Goal: Task Accomplishment & Management: Use online tool/utility

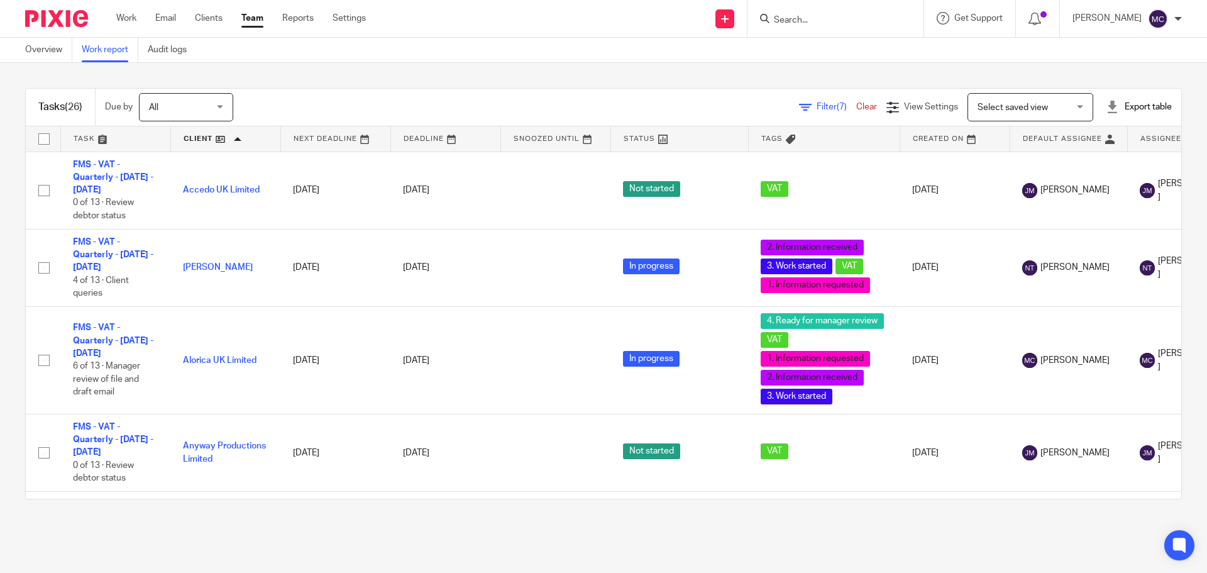
click at [982, 107] on span "Select saved view" at bounding box center [1012, 107] width 70 height 9
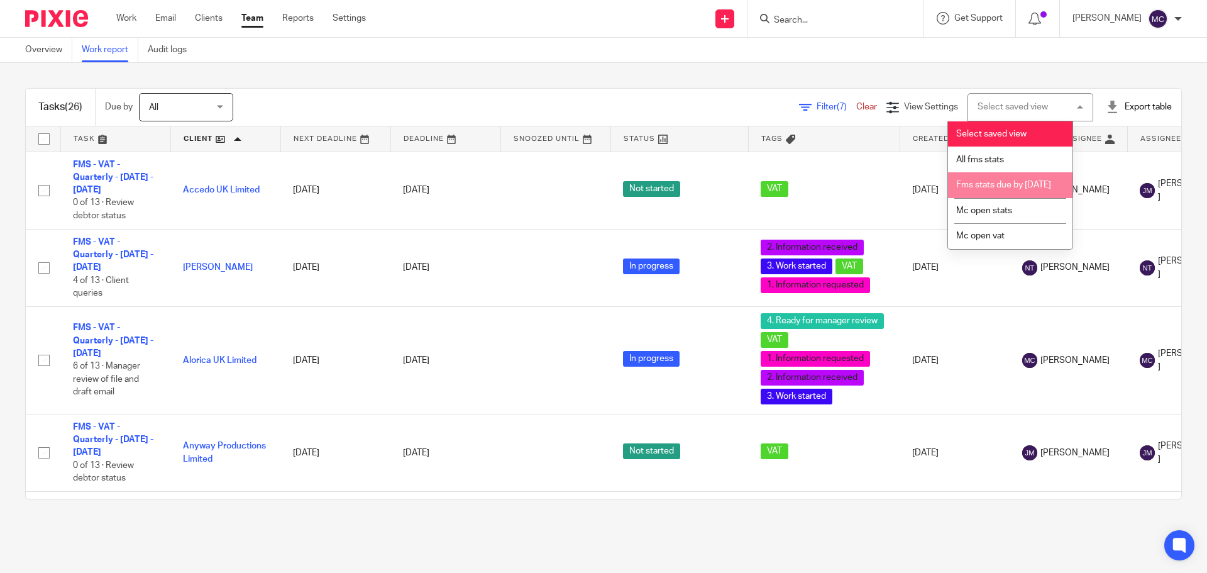
click at [1010, 184] on span "Fms stats due by [DATE]" at bounding box center [1003, 184] width 95 height 9
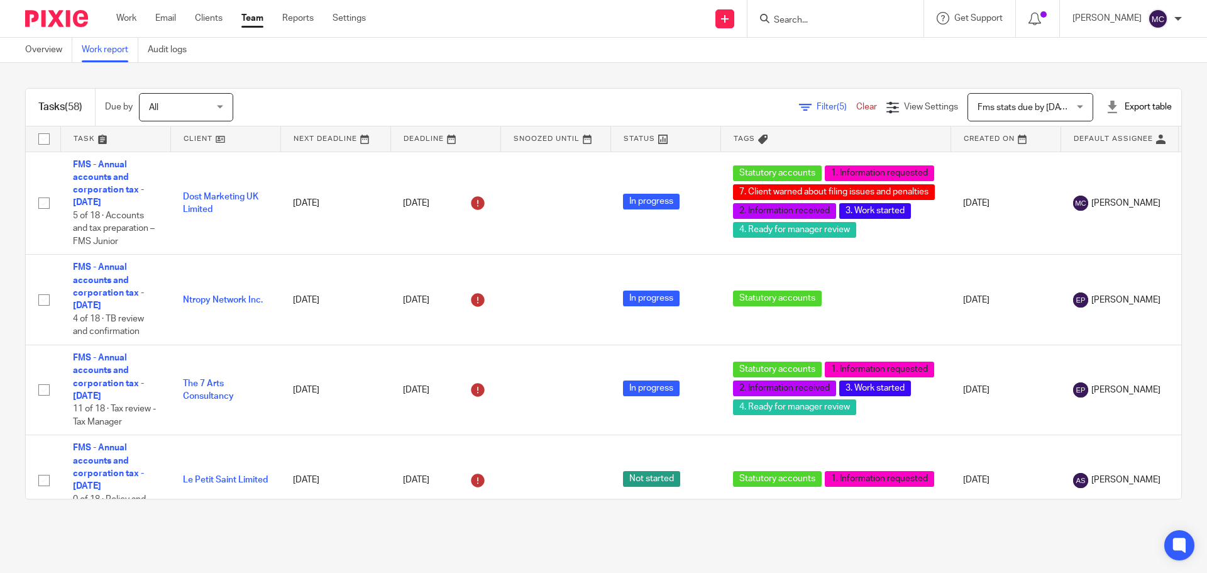
click at [816, 109] on span "Filter (5)" at bounding box center [836, 106] width 40 height 9
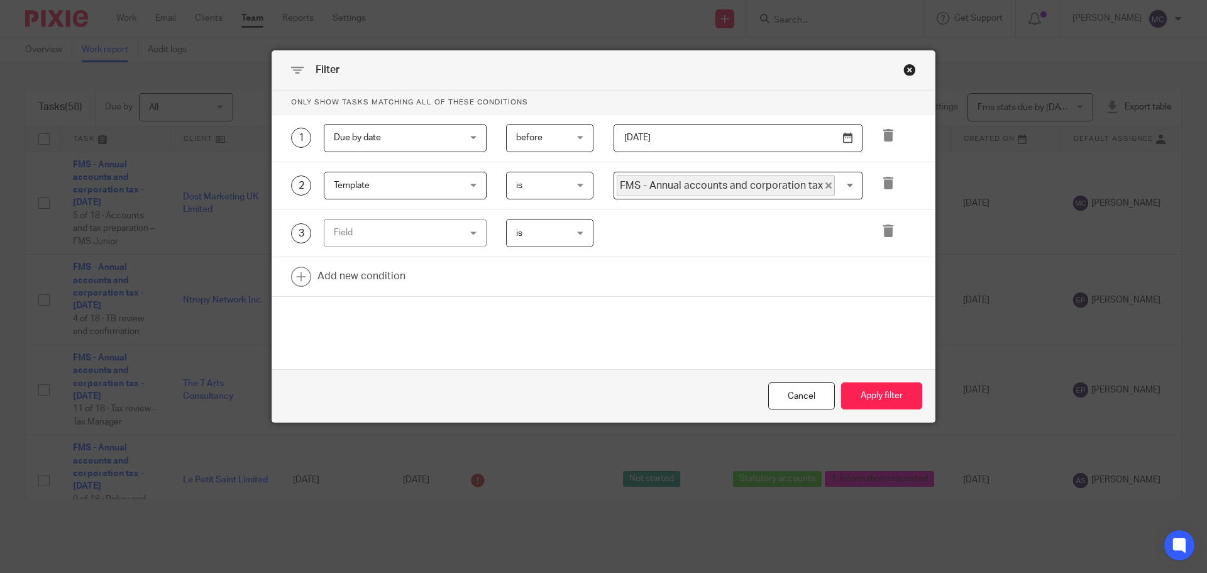
click at [441, 237] on div "Field" at bounding box center [394, 232] width 121 height 26
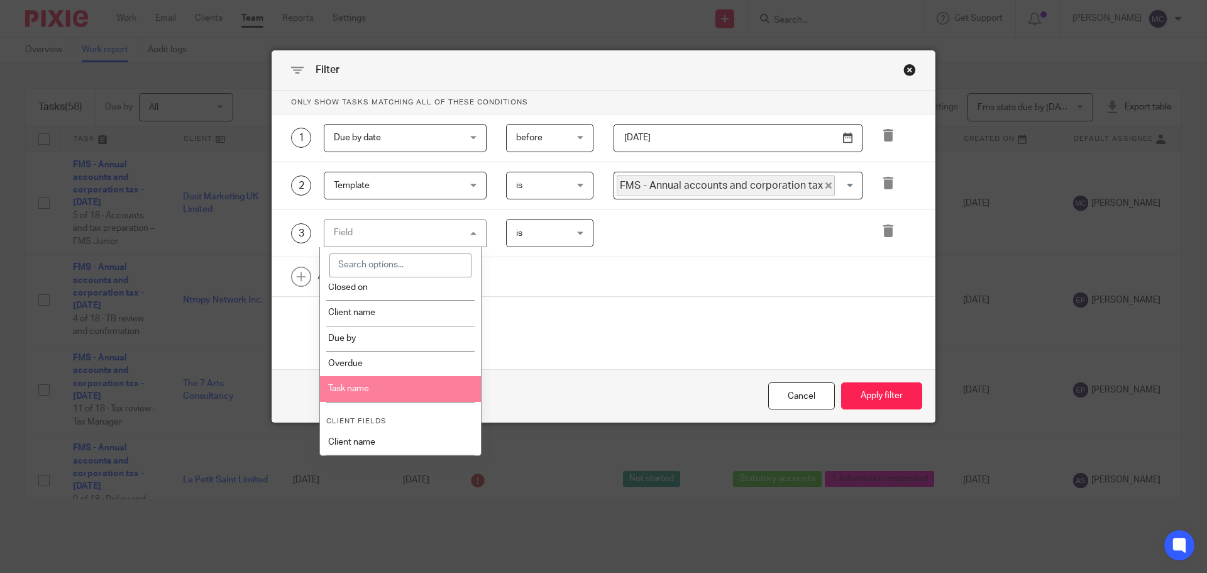
scroll to position [251, 0]
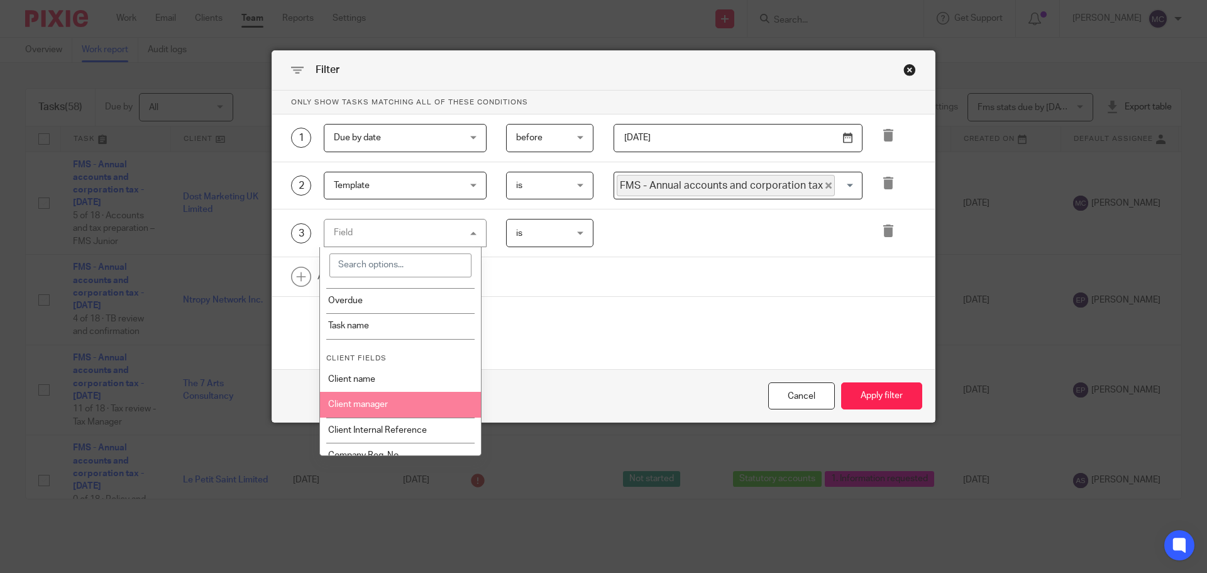
click at [407, 405] on li "Client manager" at bounding box center [401, 404] width 162 height 25
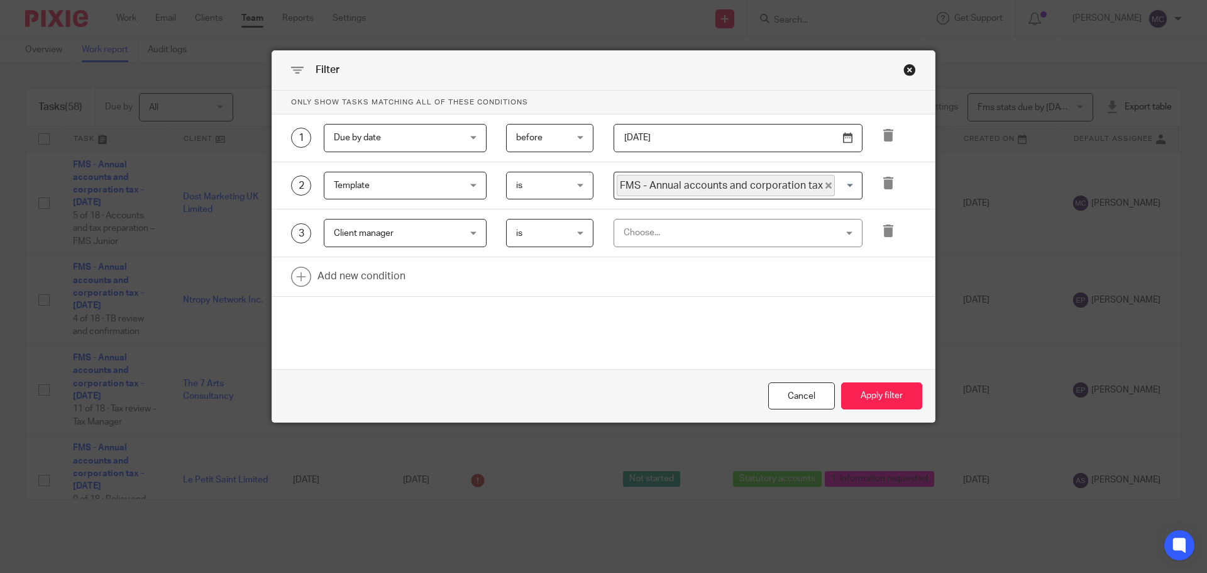
click at [673, 226] on div "Choose..." at bounding box center [718, 232] width 190 height 26
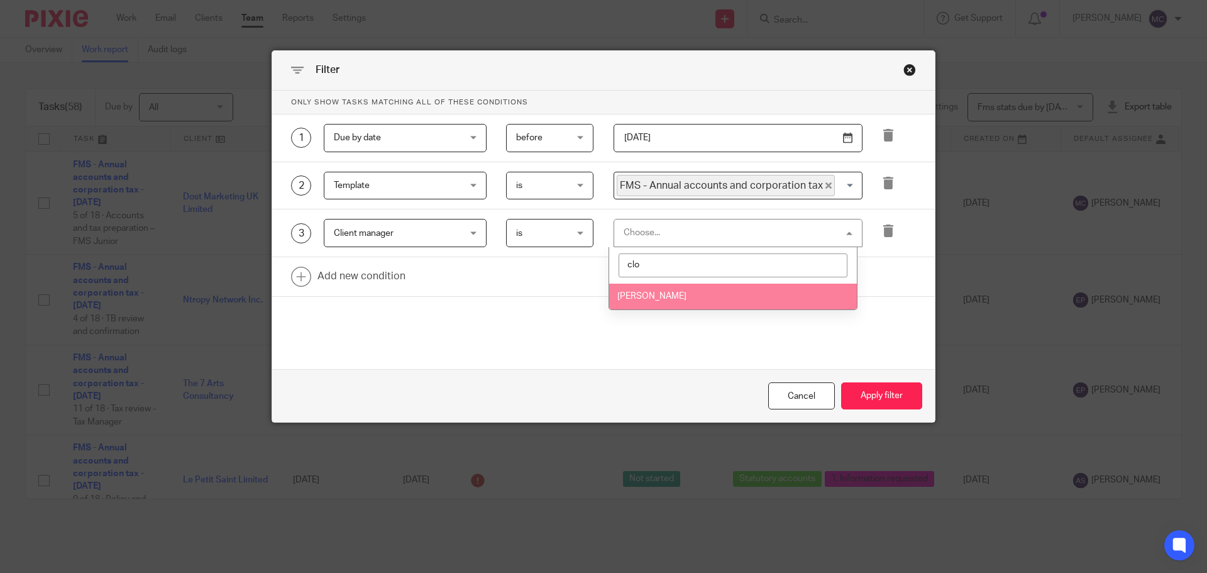
type input "clo"
click at [662, 294] on span "[PERSON_NAME]" at bounding box center [651, 296] width 69 height 9
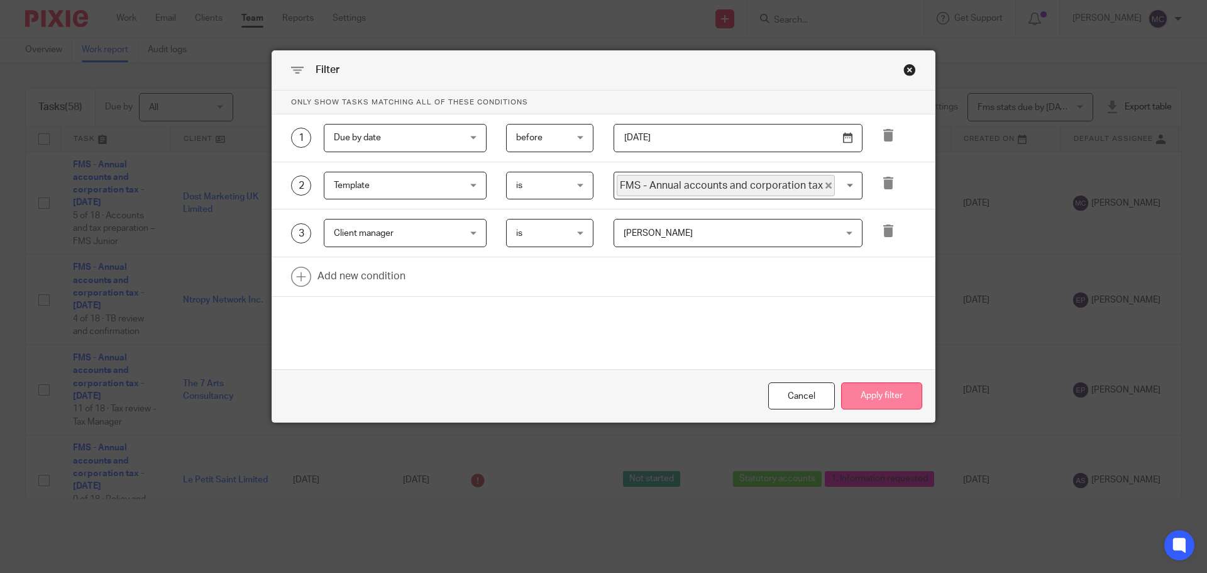
click at [867, 397] on button "Apply filter" at bounding box center [881, 395] width 81 height 27
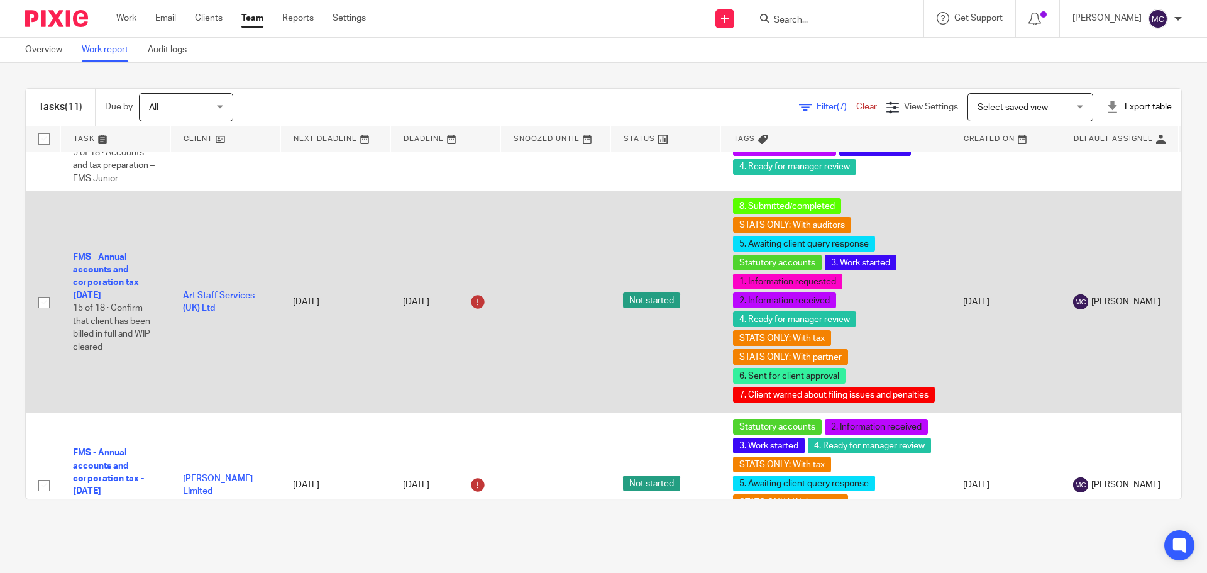
scroll to position [126, 0]
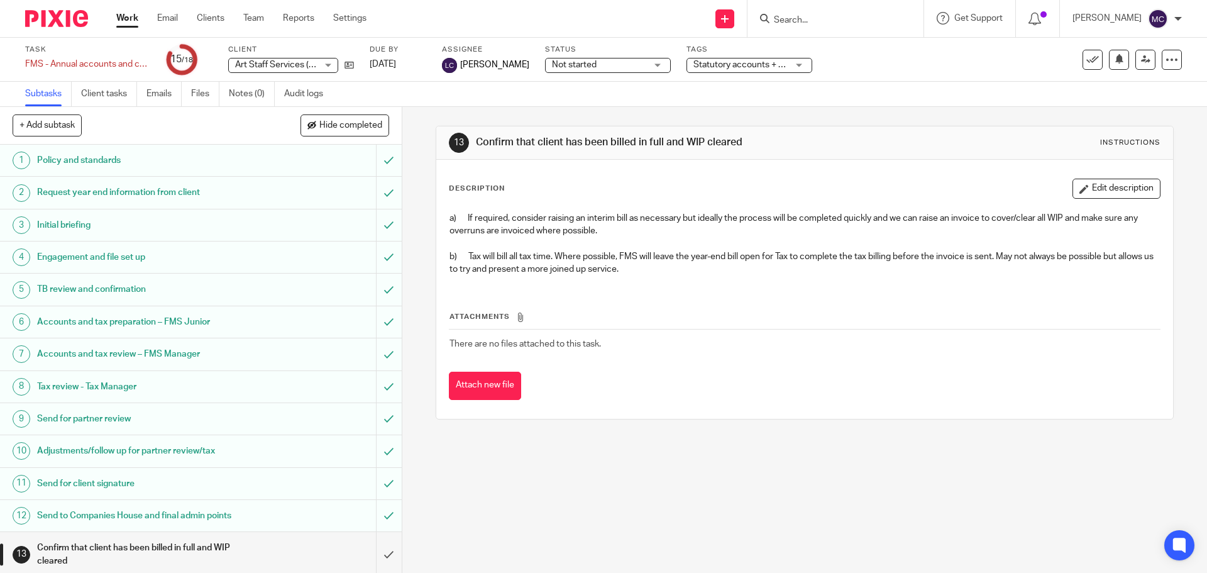
scroll to position [185, 0]
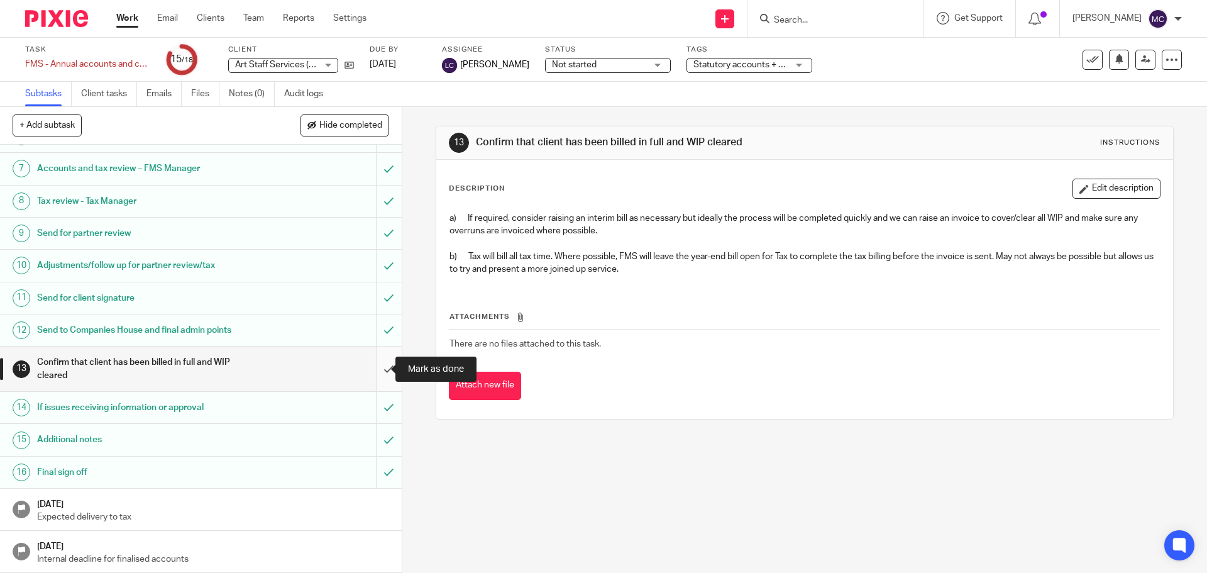
click at [380, 368] on input "submit" at bounding box center [201, 368] width 402 height 45
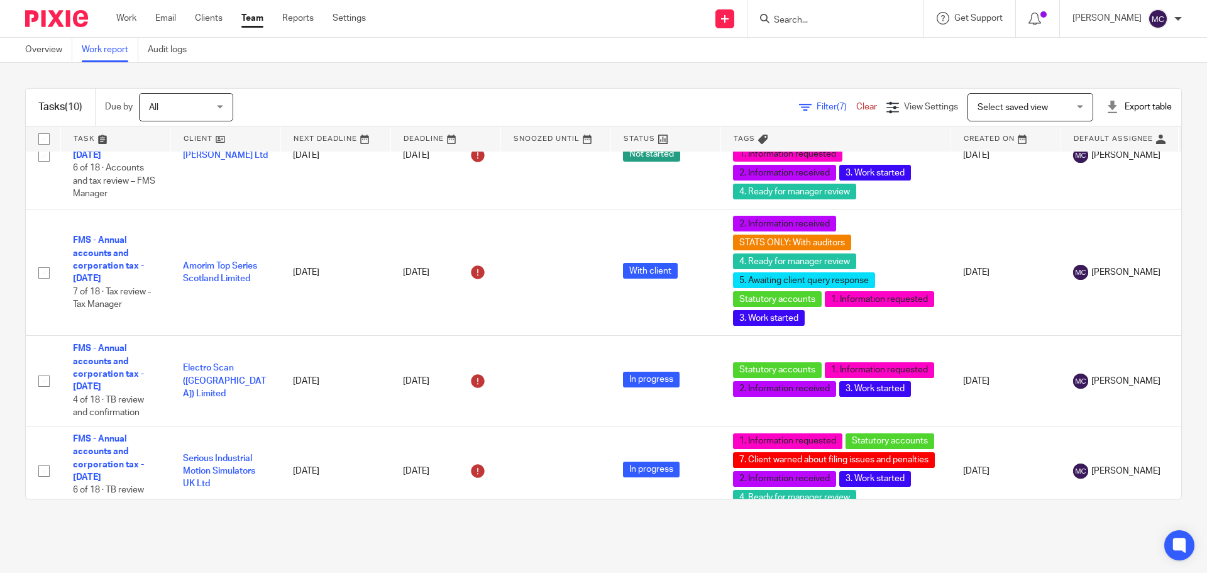
scroll to position [808, 0]
